Goal: Navigation & Orientation: Find specific page/section

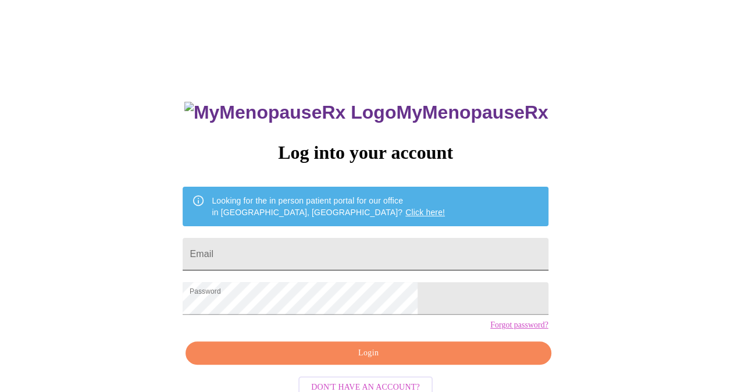
click at [284, 251] on input "Email" at bounding box center [365, 254] width 365 height 33
type input "[EMAIL_ADDRESS][DOMAIN_NAME]"
click at [353, 360] on span "Login" at bounding box center [368, 353] width 338 height 15
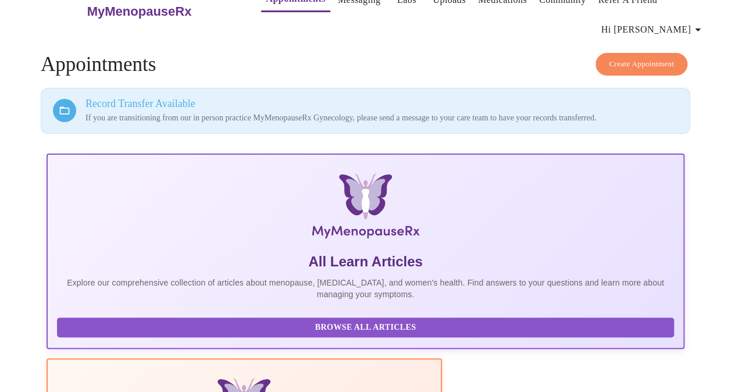
scroll to position [24, 0]
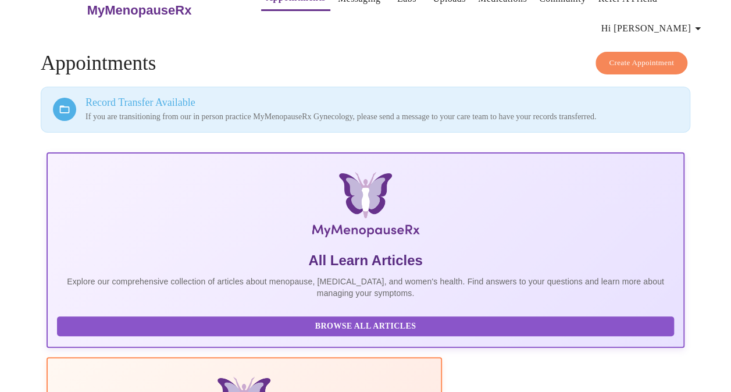
click at [700, 27] on icon "button" at bounding box center [698, 28] width 6 height 3
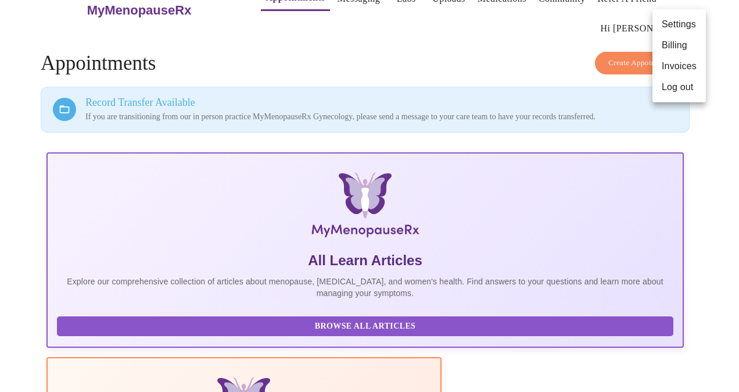
click at [530, 43] on div at bounding box center [369, 196] width 739 height 392
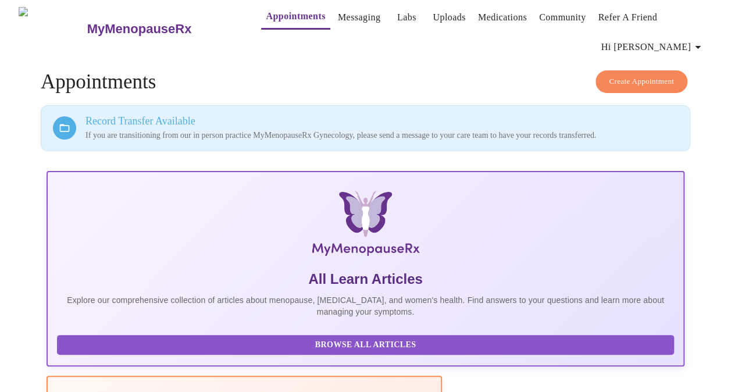
scroll to position [0, 0]
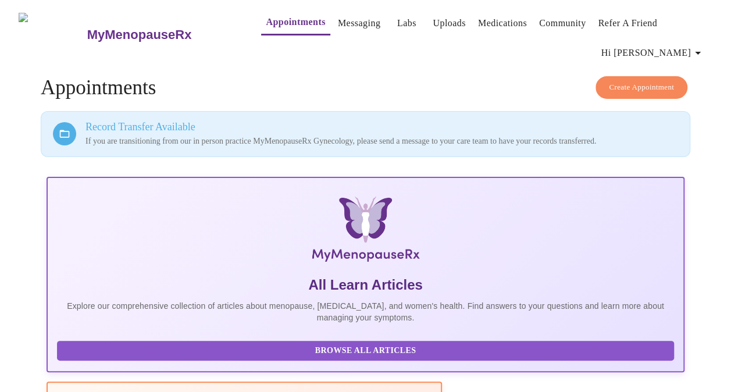
click at [700, 52] on icon "button" at bounding box center [698, 53] width 6 height 3
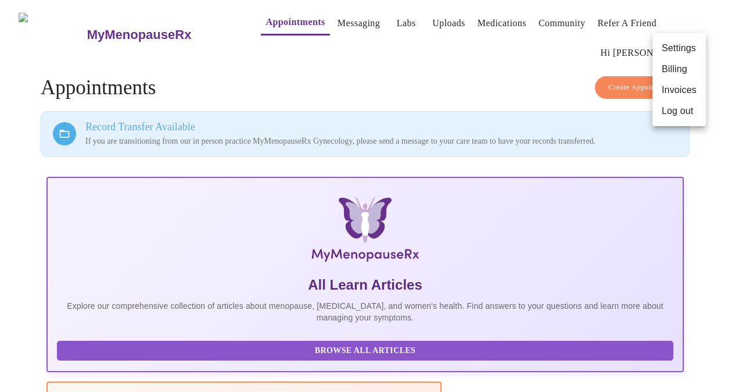
click at [384, 23] on div at bounding box center [369, 196] width 739 height 392
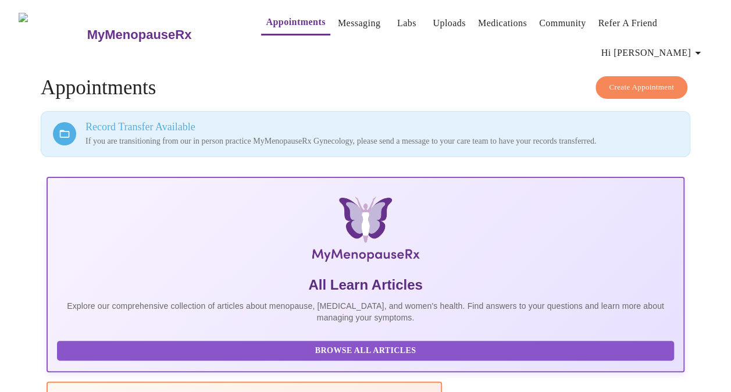
click at [397, 15] on link "Labs" at bounding box center [406, 23] width 19 height 16
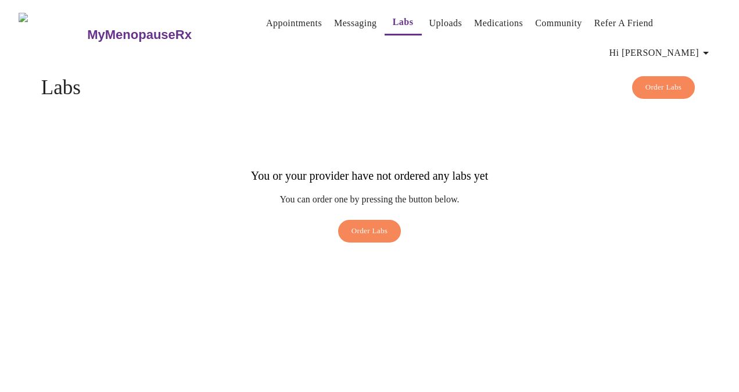
click at [334, 22] on link "Messaging" at bounding box center [355, 23] width 42 height 16
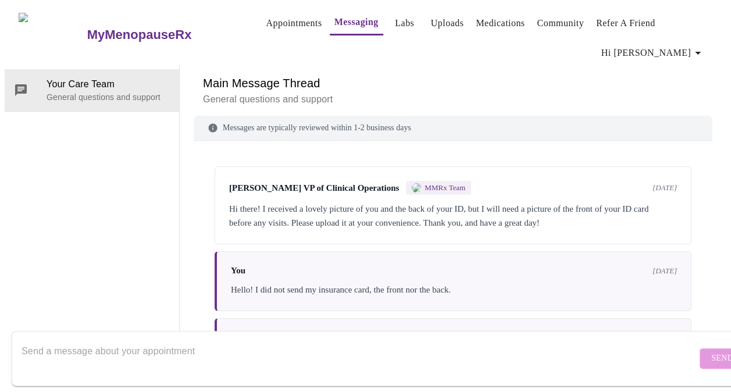
click at [266, 21] on link "Appointments" at bounding box center [294, 23] width 56 height 16
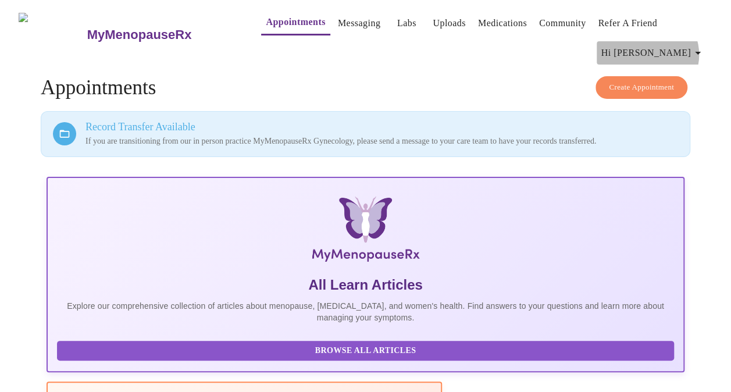
click at [695, 50] on icon "button" at bounding box center [698, 53] width 14 height 14
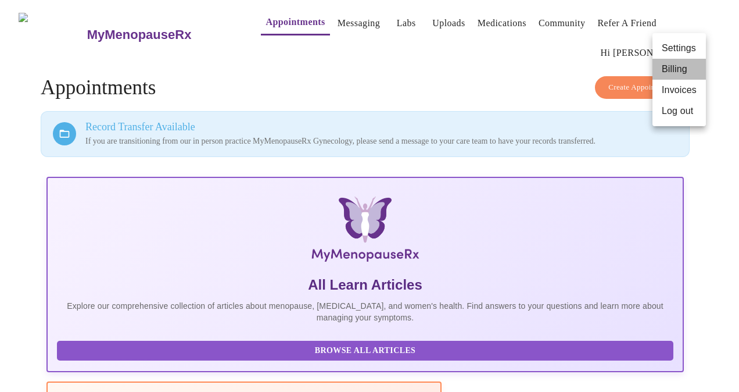
click at [678, 67] on li "Billing" at bounding box center [679, 69] width 53 height 21
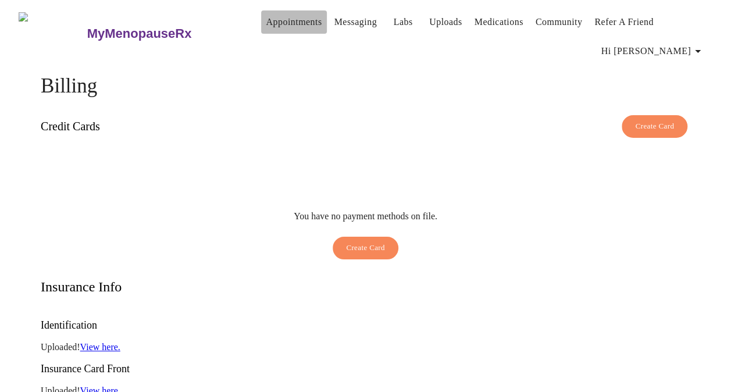
click at [266, 17] on link "Appointments" at bounding box center [294, 22] width 56 height 16
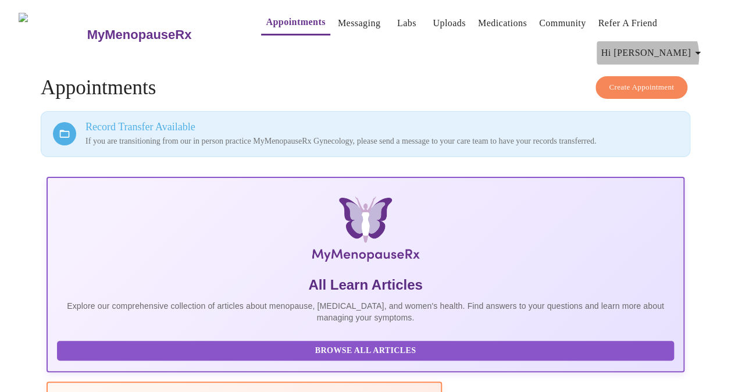
click at [695, 51] on icon "button" at bounding box center [698, 53] width 14 height 14
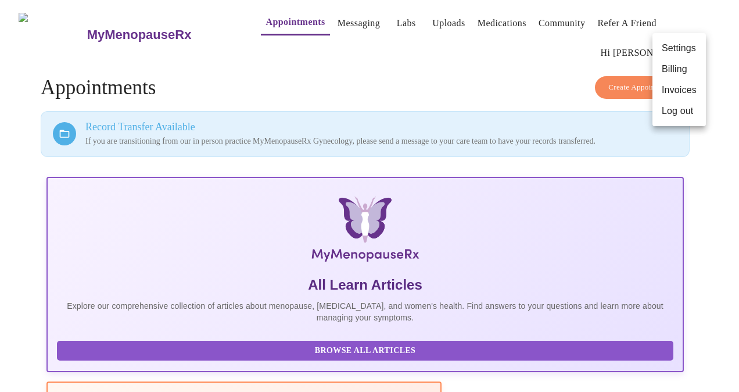
click at [676, 96] on li "Invoices" at bounding box center [679, 90] width 53 height 21
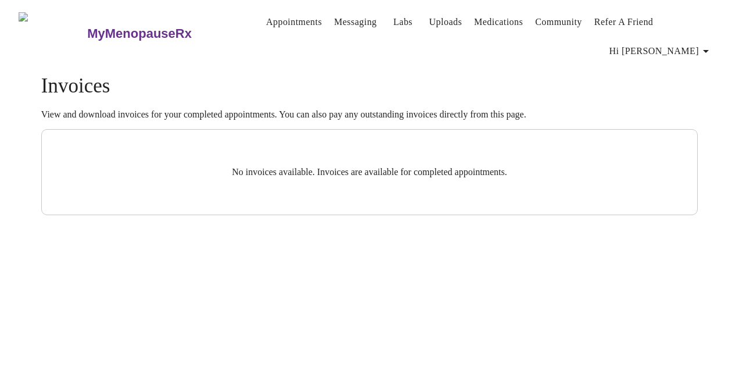
click at [394, 16] on link "Labs" at bounding box center [403, 22] width 19 height 16
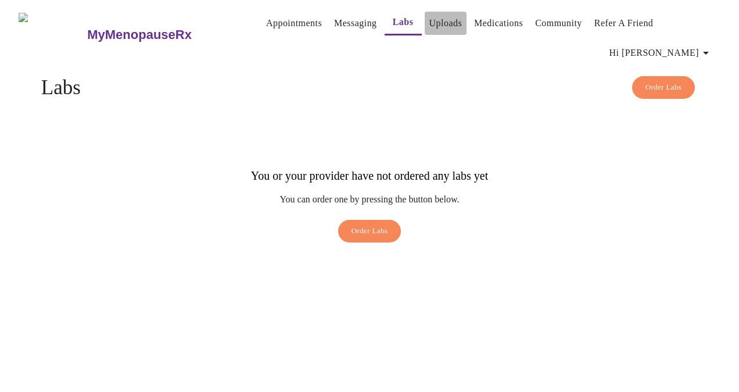
click at [434, 19] on link "Uploads" at bounding box center [446, 23] width 33 height 16
